Goal: Transaction & Acquisition: Book appointment/travel/reservation

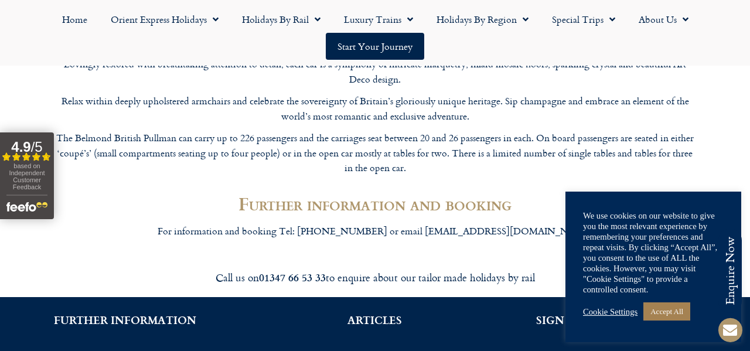
scroll to position [2107, 0]
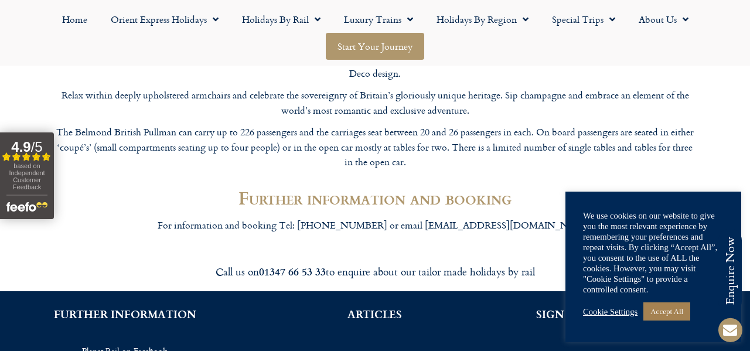
click at [392, 35] on link "Start your Journey" at bounding box center [375, 46] width 98 height 27
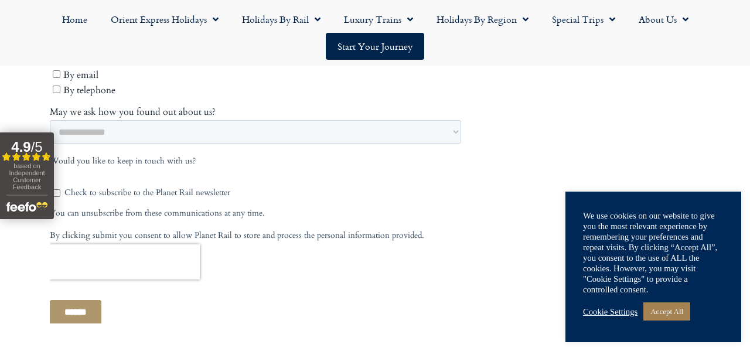
scroll to position [709, 0]
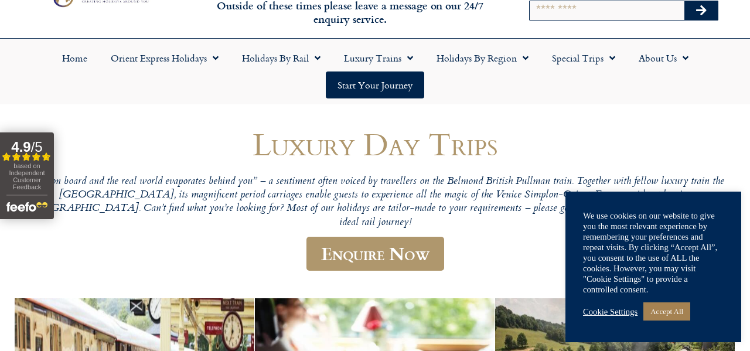
scroll to position [42, 0]
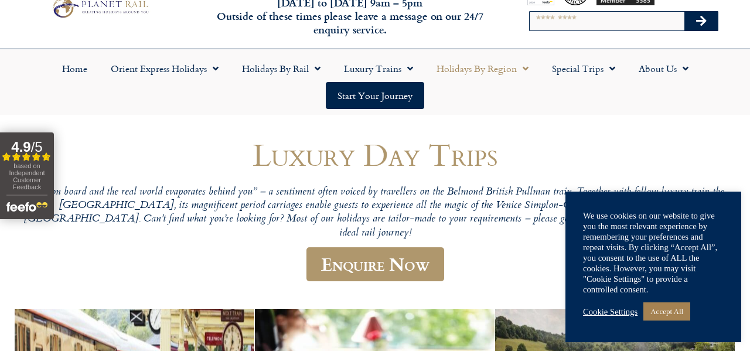
click at [522, 69] on span "Menu" at bounding box center [523, 68] width 12 height 21
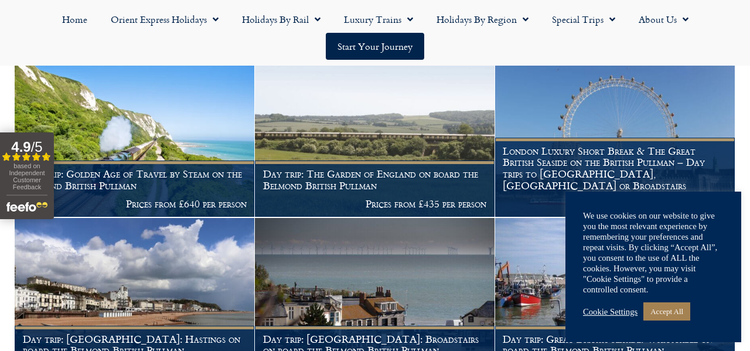
scroll to position [463, 0]
click at [680, 318] on link "Accept All" at bounding box center [667, 311] width 47 height 18
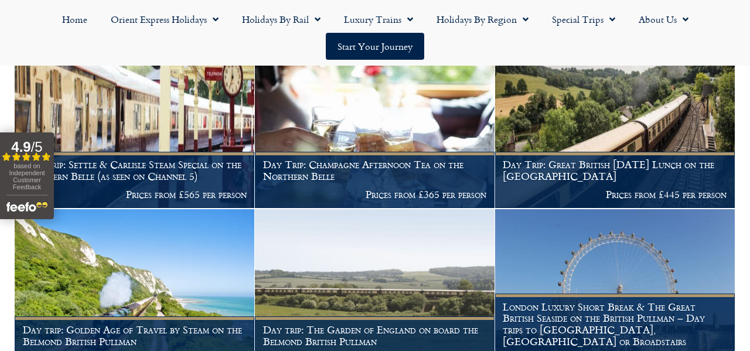
scroll to position [310, 0]
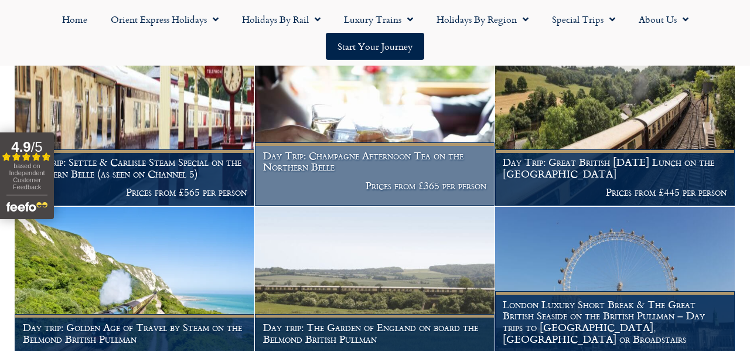
click at [428, 156] on h1 "Day Trip: Champagne Afternoon Tea on the Northern Belle" at bounding box center [375, 161] width 224 height 23
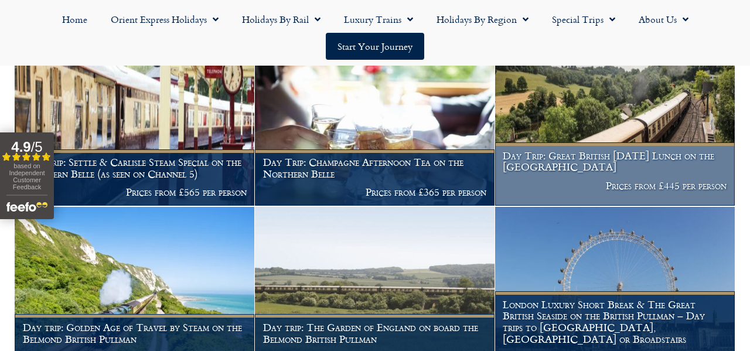
click at [658, 135] on img at bounding box center [615, 124] width 240 height 164
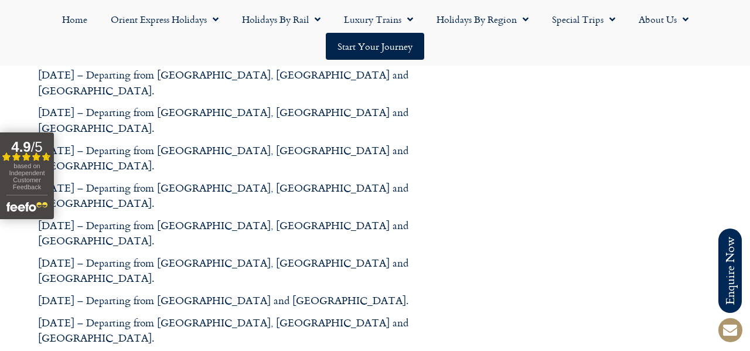
scroll to position [634, 0]
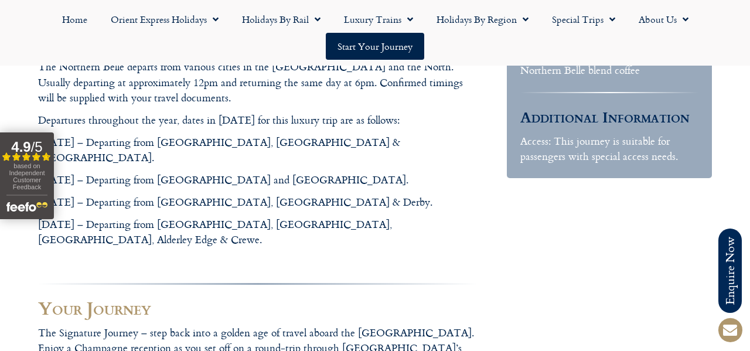
scroll to position [398, 0]
